Goal: Information Seeking & Learning: Stay updated

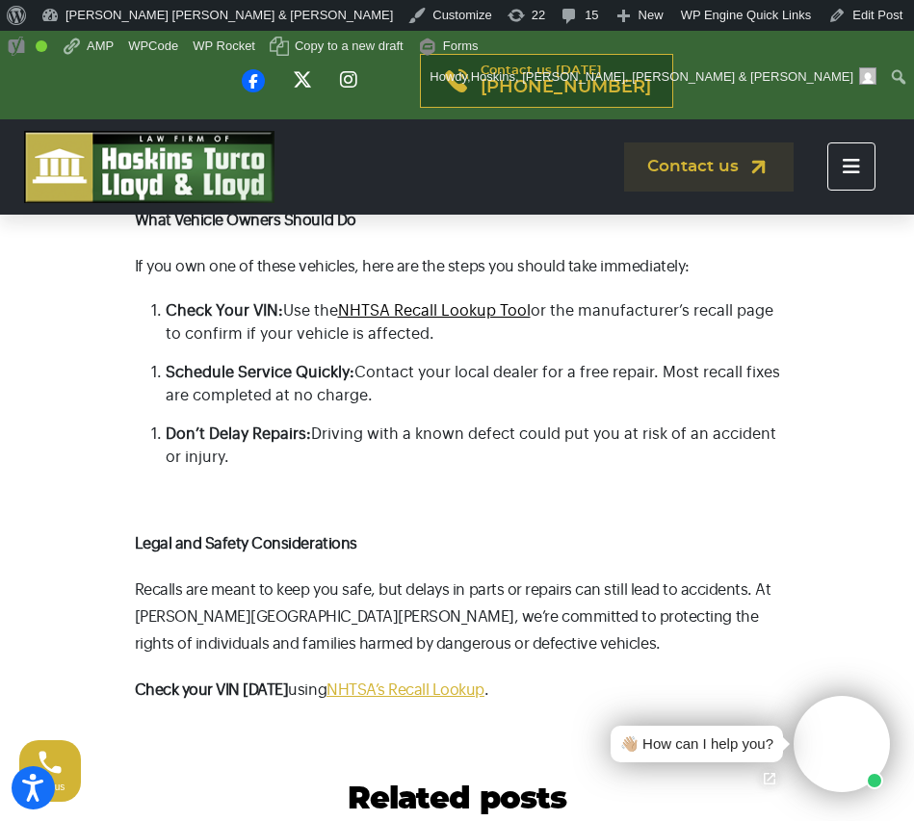
scroll to position [2327, 0]
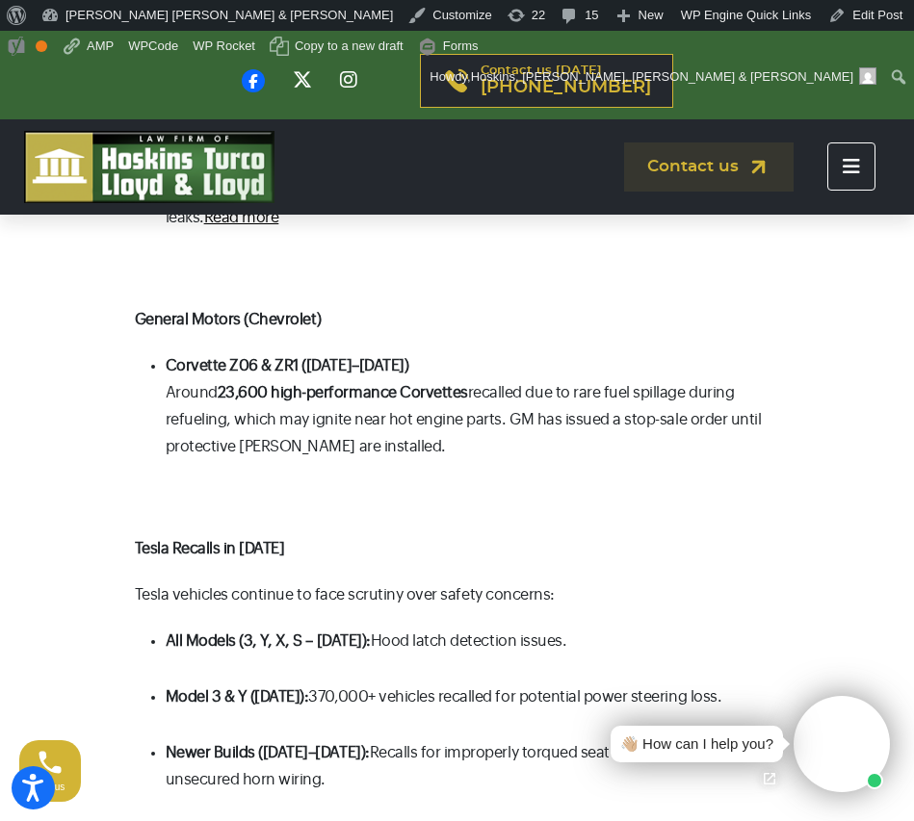
scroll to position [1721, 0]
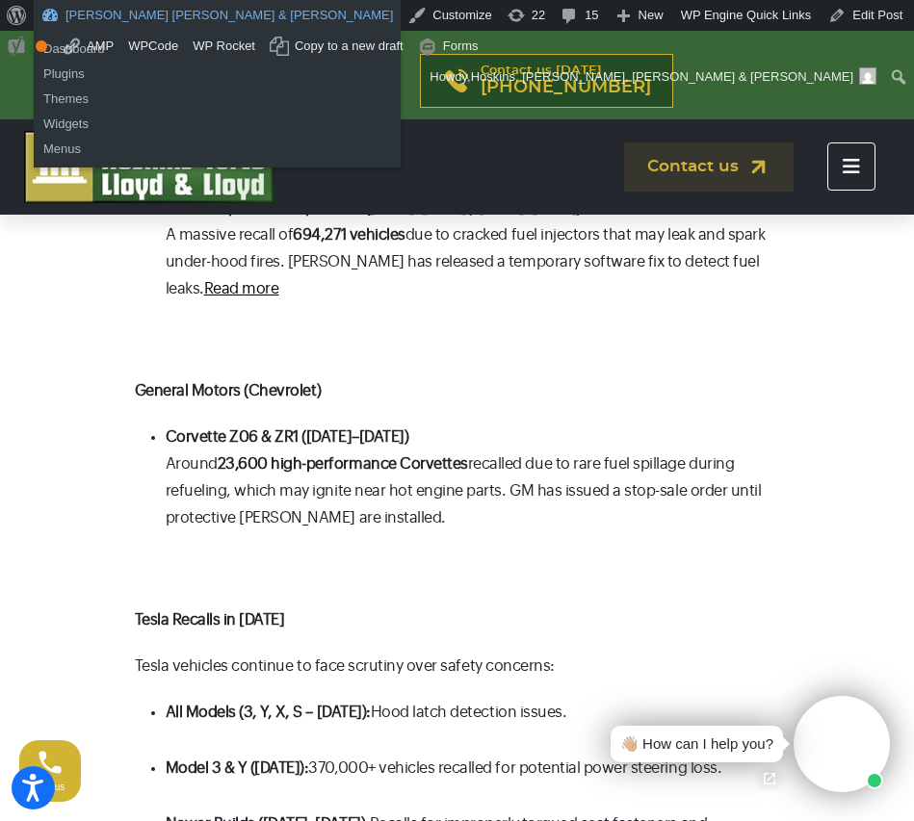
click at [103, 23] on link "[PERSON_NAME] [PERSON_NAME] & [PERSON_NAME]" at bounding box center [217, 15] width 367 height 31
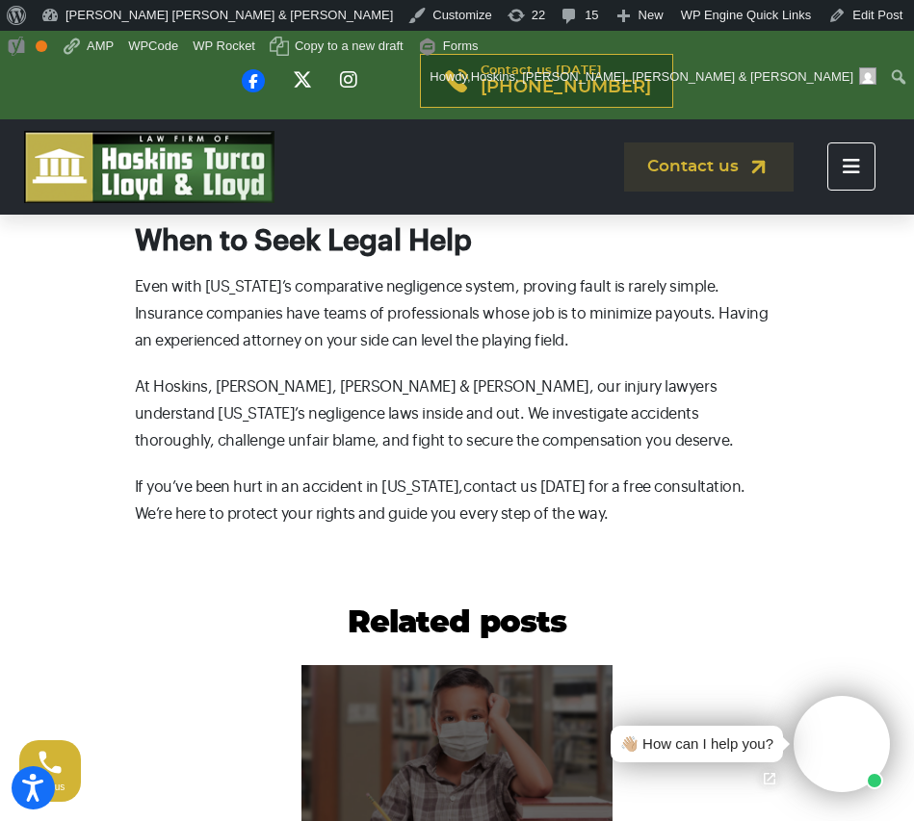
scroll to position [1655, 0]
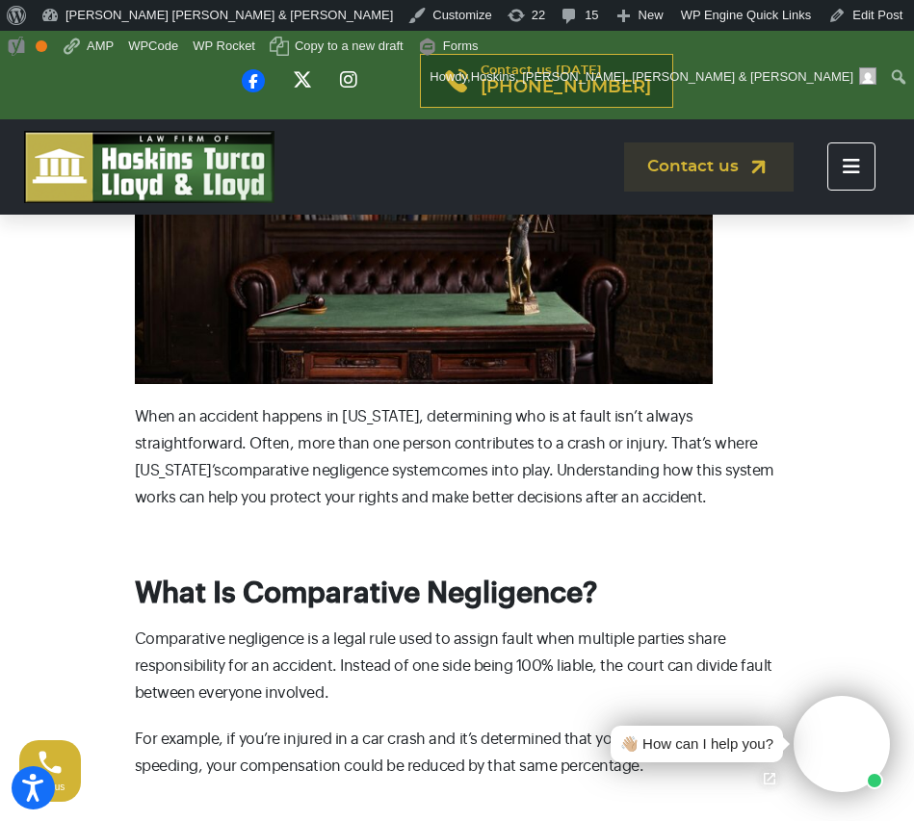
scroll to position [533, 0]
